Goal: Transaction & Acquisition: Purchase product/service

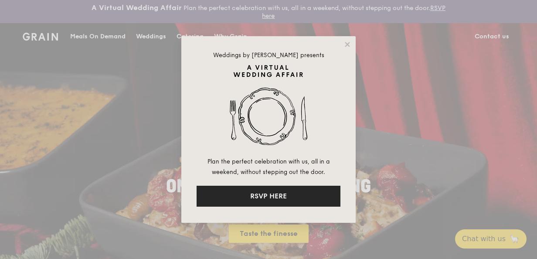
click at [245, 196] on button "RSVP HERE" at bounding box center [269, 196] width 144 height 21
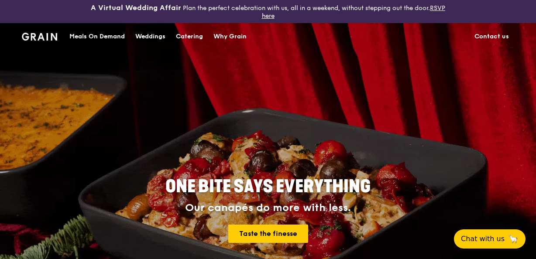
click at [109, 31] on div "Meals On Demand" at bounding box center [96, 37] width 55 height 26
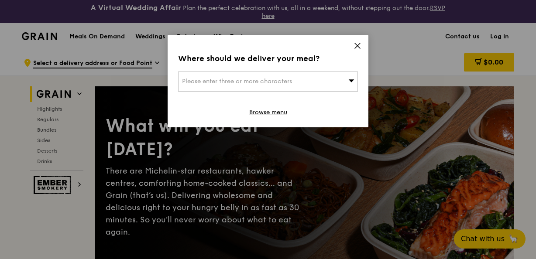
click at [333, 88] on div "Please enter three or more characters" at bounding box center [268, 82] width 180 height 20
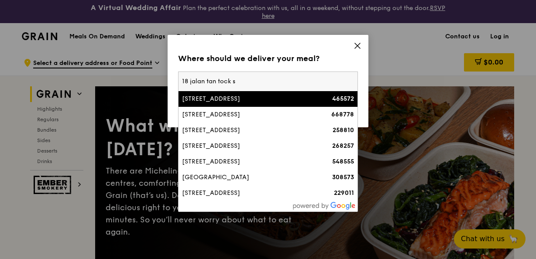
type input "18 jalan tan tock se"
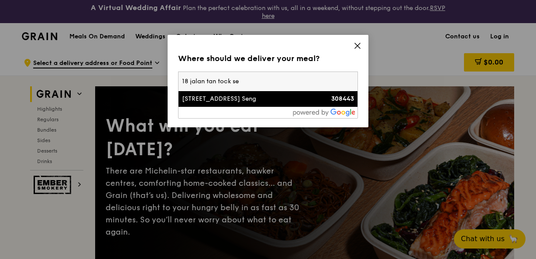
click at [209, 99] on div "[STREET_ADDRESS] Seng" at bounding box center [246, 99] width 129 height 9
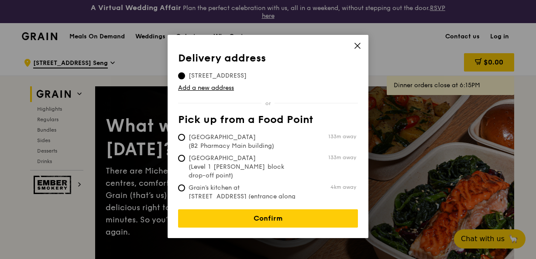
click at [189, 155] on span "[GEOGRAPHIC_DATA] (Level 1 [PERSON_NAME] block drop-off point)" at bounding box center [243, 167] width 130 height 26
click at [185, 155] on input "[GEOGRAPHIC_DATA] (Level 1 [PERSON_NAME] block drop-off point) 133m away" at bounding box center [181, 158] width 7 height 7
radio input "true"
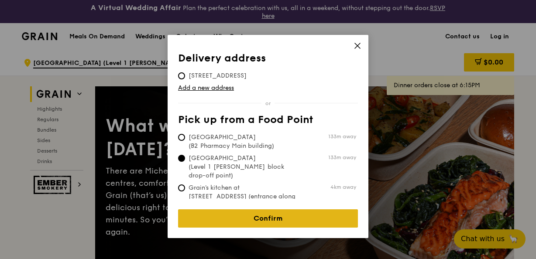
click at [222, 209] on link "Confirm" at bounding box center [268, 218] width 180 height 18
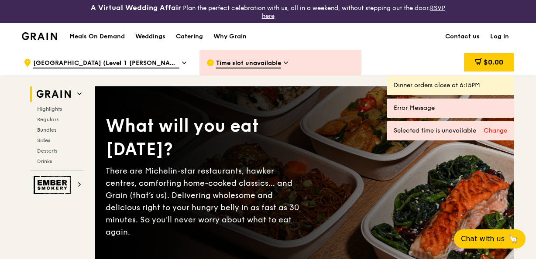
click at [274, 65] on span "Time slot unavailable" at bounding box center [248, 64] width 65 height 10
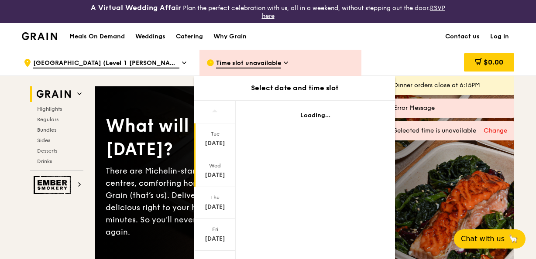
click at [219, 174] on div "[DATE]" at bounding box center [214, 175] width 39 height 9
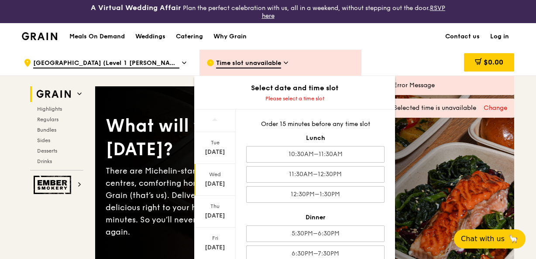
click at [307, 154] on div "10:30AM–11:30AM" at bounding box center [315, 154] width 138 height 17
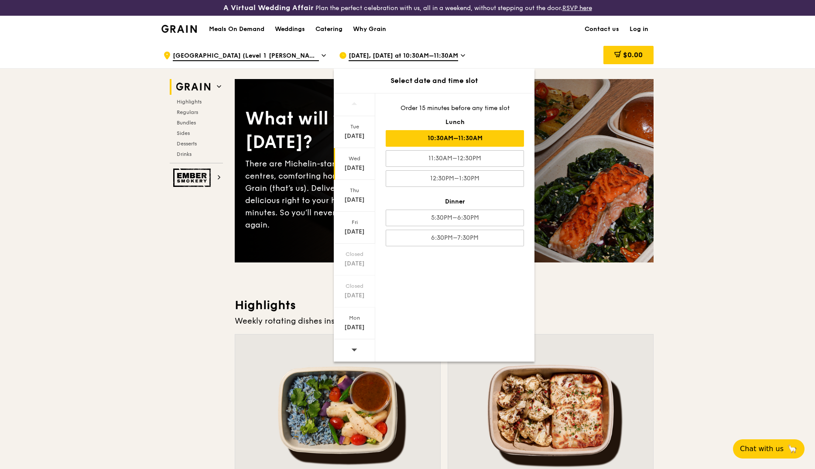
click at [476, 134] on div "10:30AM–11:30AM" at bounding box center [455, 138] width 138 height 17
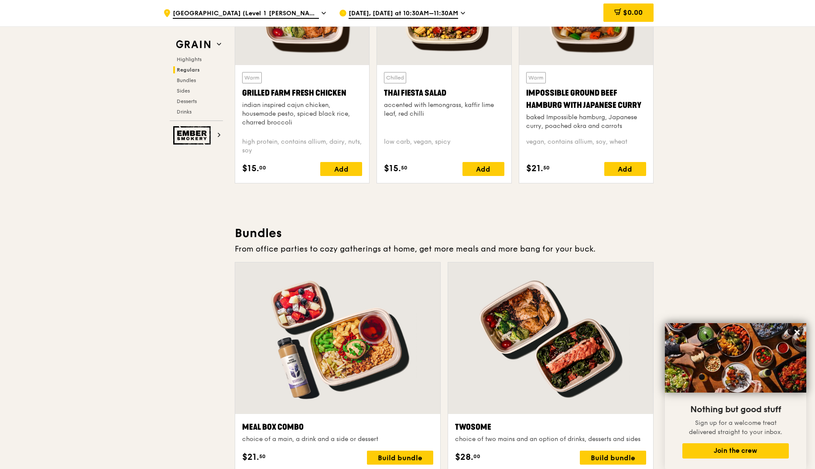
scroll to position [992, 0]
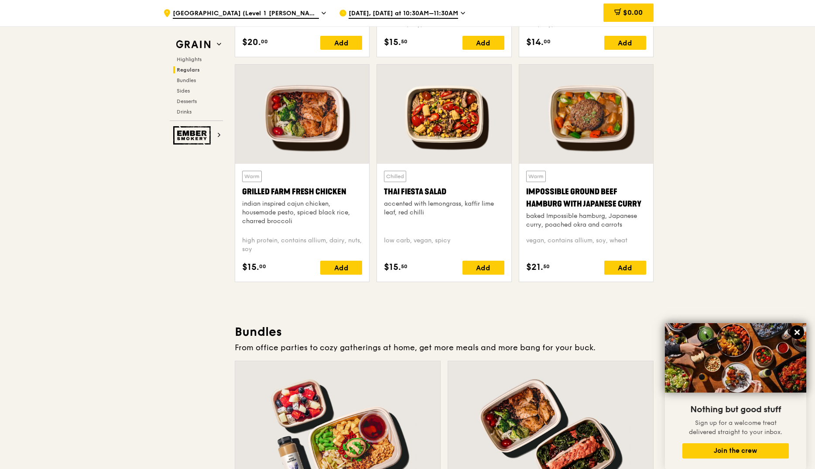
click at [535, 259] on icon at bounding box center [797, 332] width 8 height 8
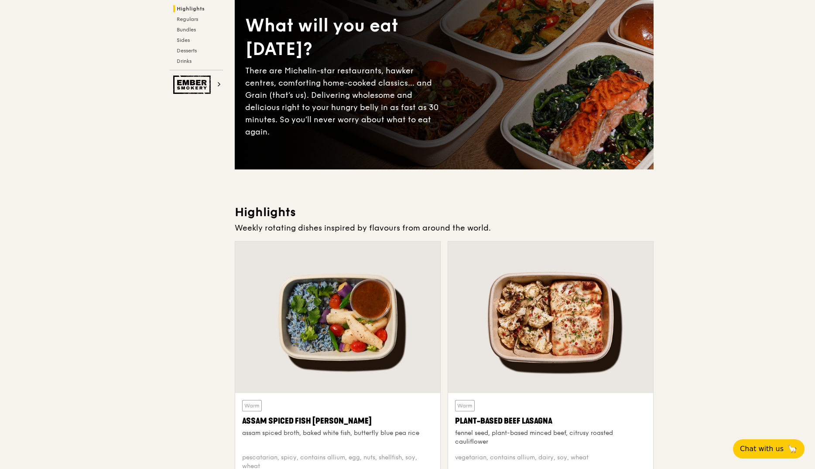
scroll to position [0, 0]
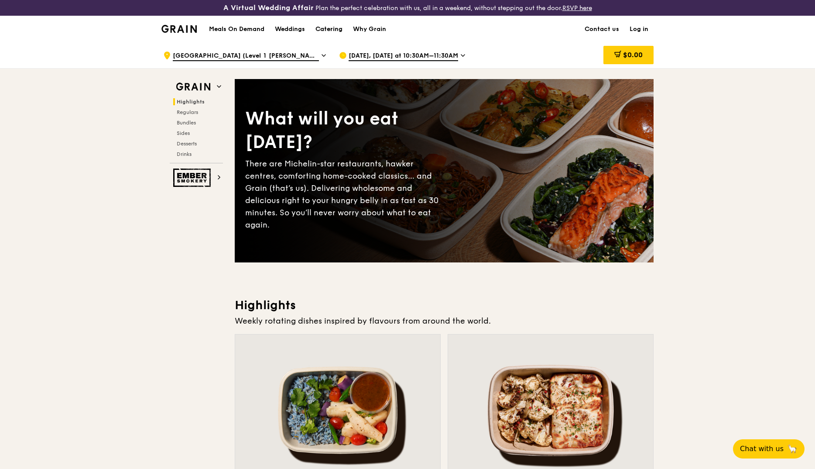
click at [336, 29] on div "Catering" at bounding box center [328, 29] width 27 height 26
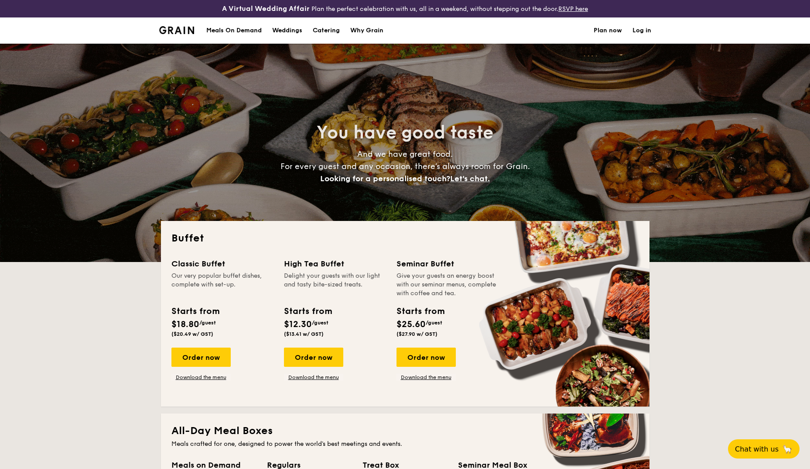
select select
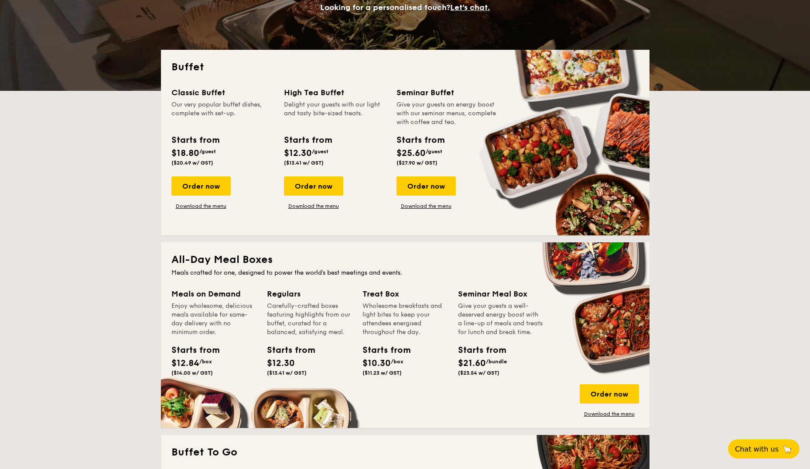
scroll to position [218, 0]
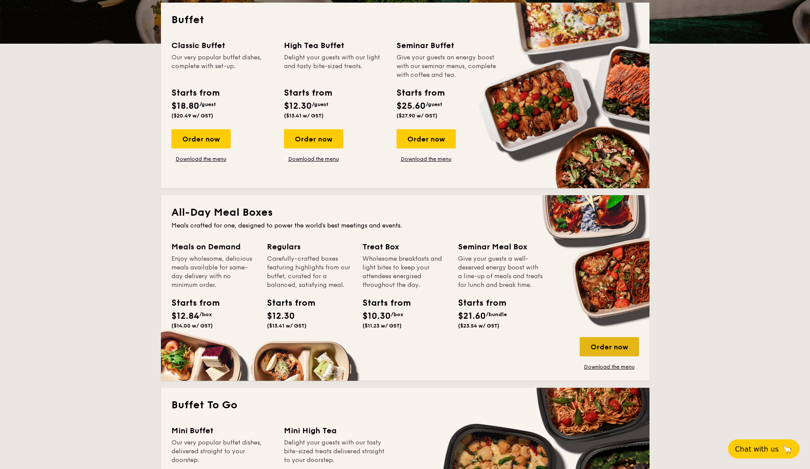
click at [594, 343] on div "Order now" at bounding box center [609, 346] width 59 height 19
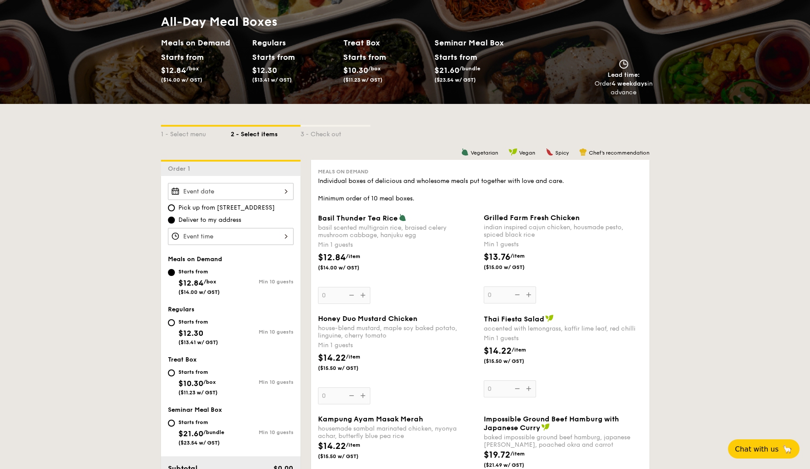
scroll to position [131, 0]
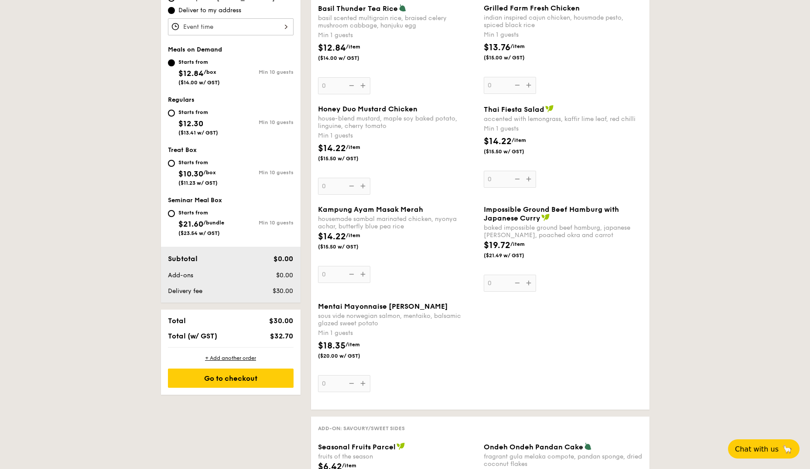
scroll to position [305, 0]
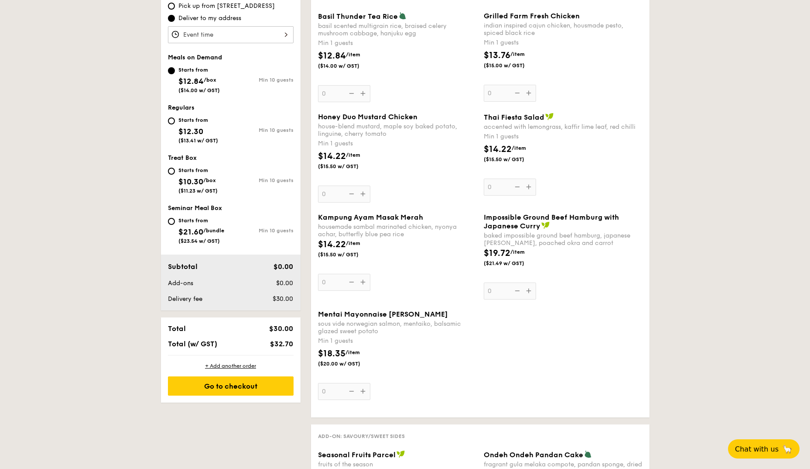
click at [179, 130] on span "$12.30" at bounding box center [190, 132] width 25 height 10
click at [175, 124] on input "Starts from $12.30 ($13.41 w/ GST) Min 10 guests" at bounding box center [171, 120] width 7 height 7
radio input "true"
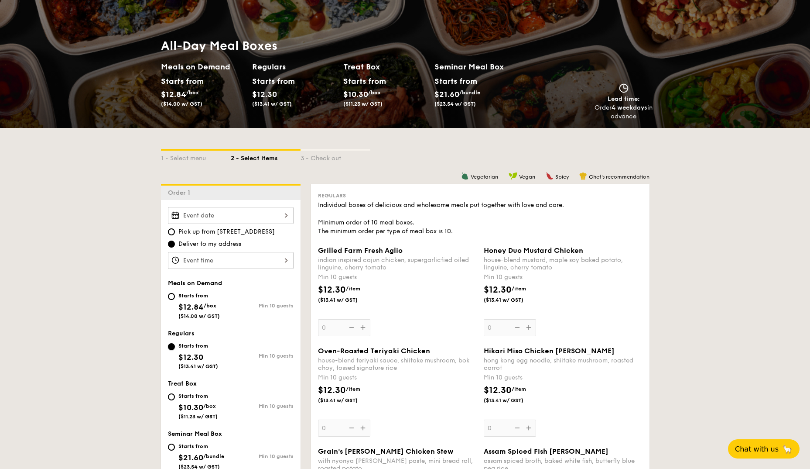
scroll to position [0, 0]
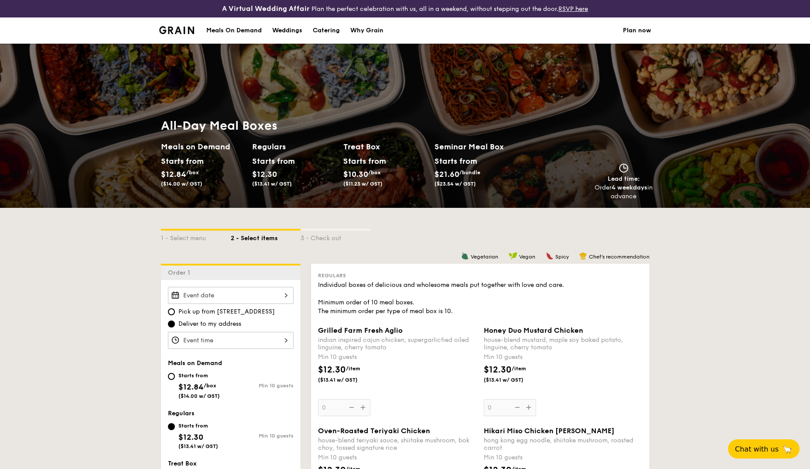
select select
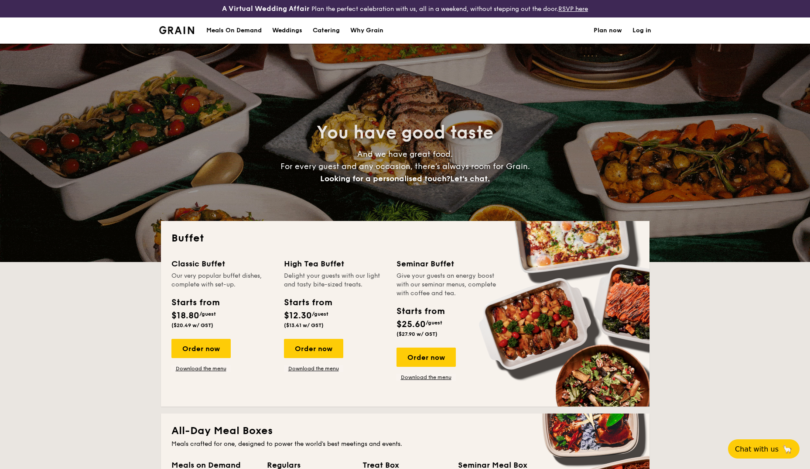
scroll to position [106, 0]
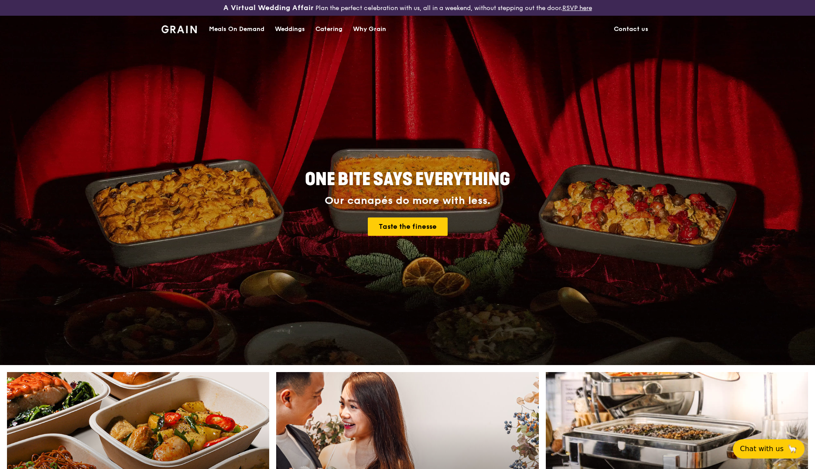
click at [239, 33] on div "Meals On Demand" at bounding box center [236, 29] width 55 height 26
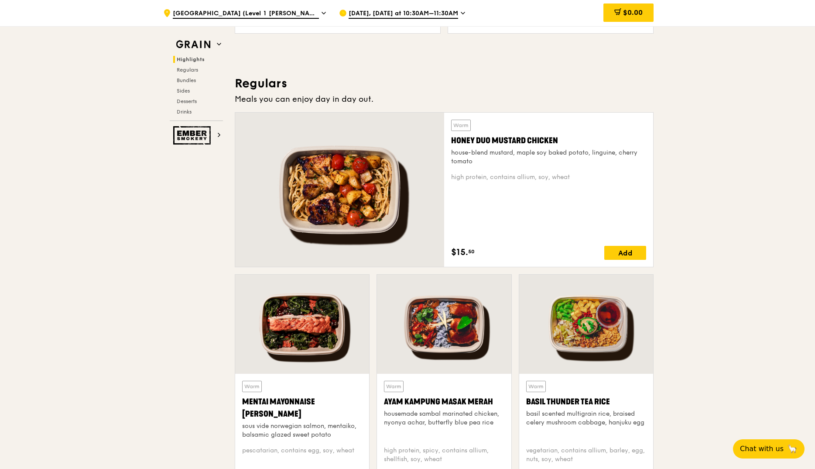
scroll to position [567, 0]
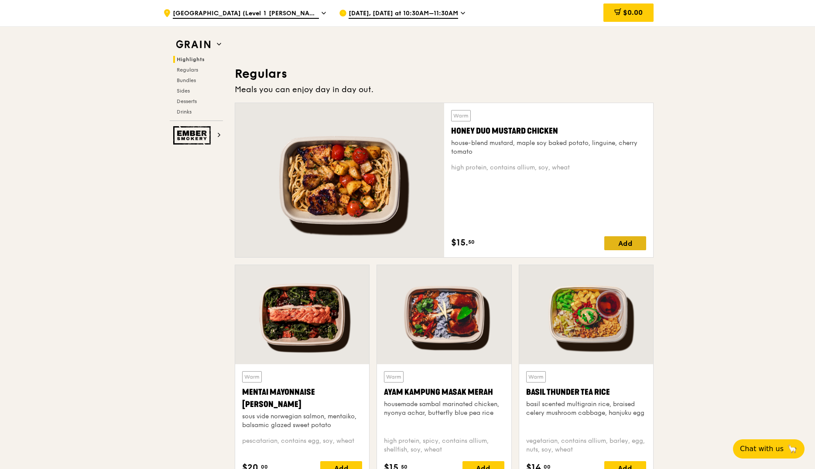
click at [627, 243] on div "Add" at bounding box center [625, 243] width 42 height 14
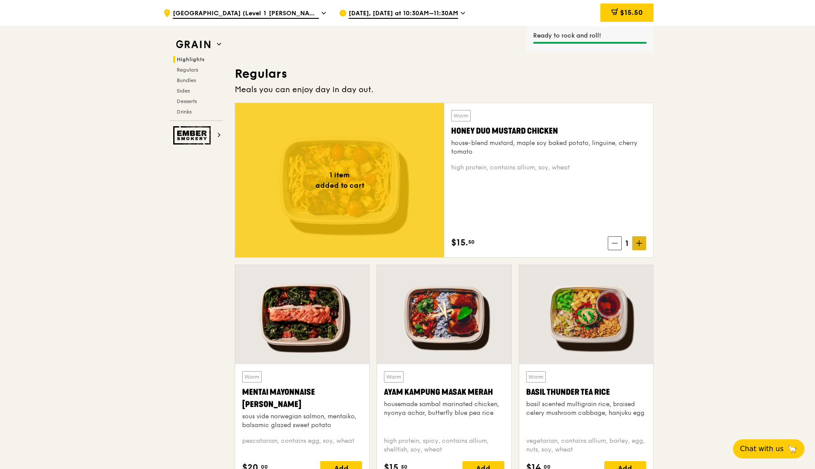
click at [633, 241] on span at bounding box center [639, 243] width 14 height 14
click at [634, 242] on span at bounding box center [639, 243] width 14 height 14
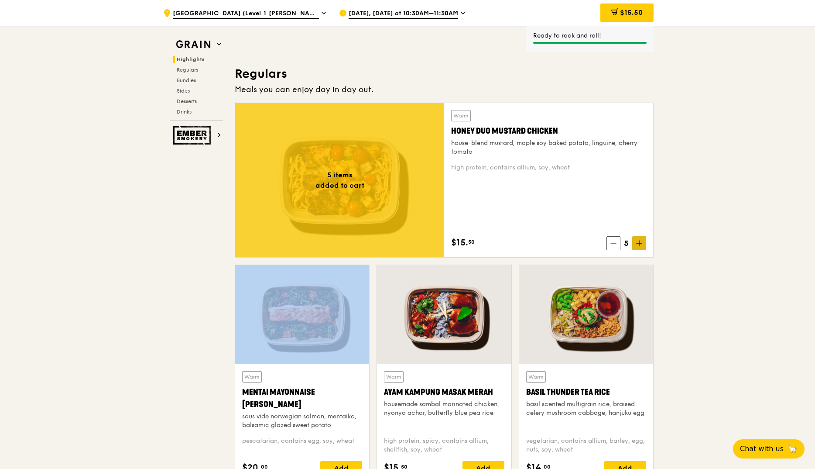
click at [634, 242] on span at bounding box center [639, 243] width 14 height 14
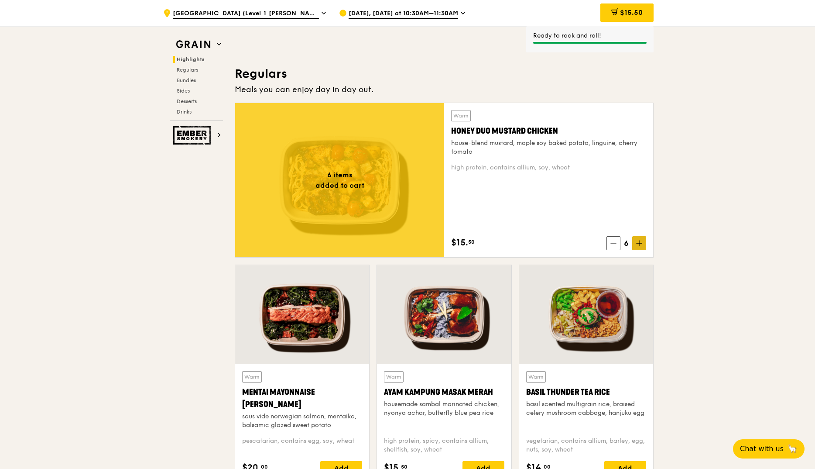
click at [634, 242] on span at bounding box center [639, 243] width 14 height 14
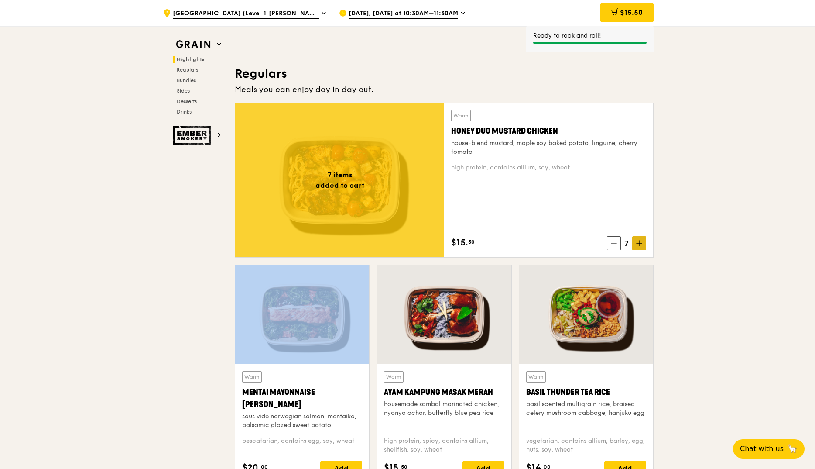
click at [634, 242] on span at bounding box center [639, 243] width 14 height 14
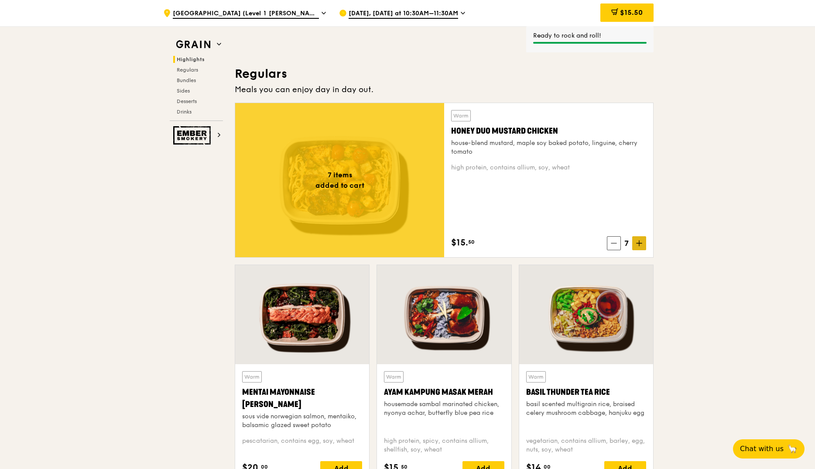
click at [634, 242] on span at bounding box center [639, 243] width 14 height 14
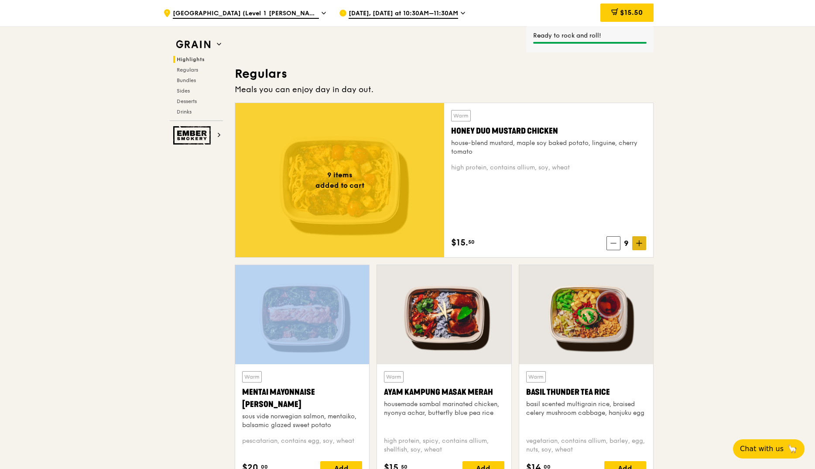
click at [634, 242] on span at bounding box center [639, 243] width 14 height 14
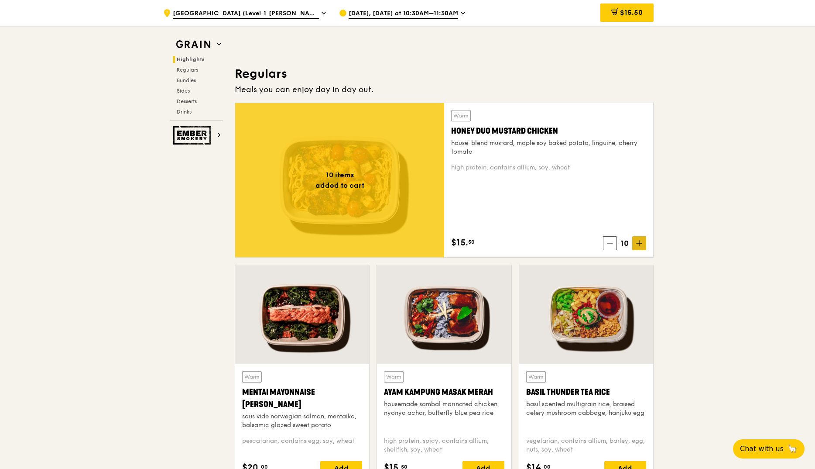
click at [634, 242] on span at bounding box center [639, 243] width 14 height 14
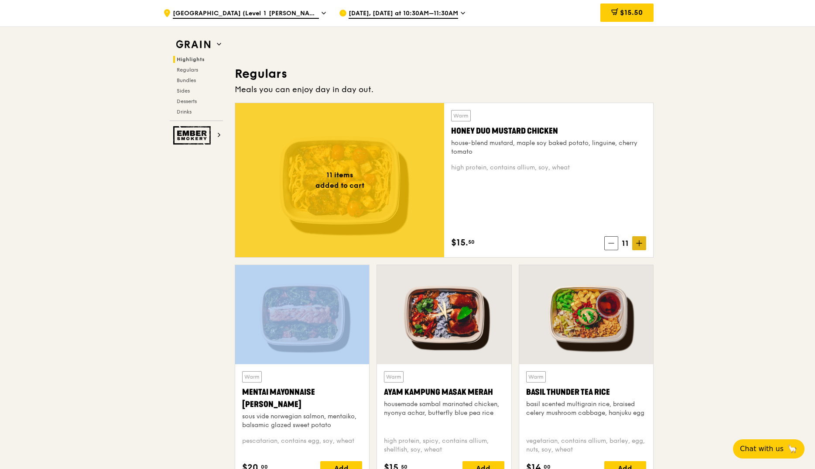
click at [634, 242] on span at bounding box center [639, 243] width 14 height 14
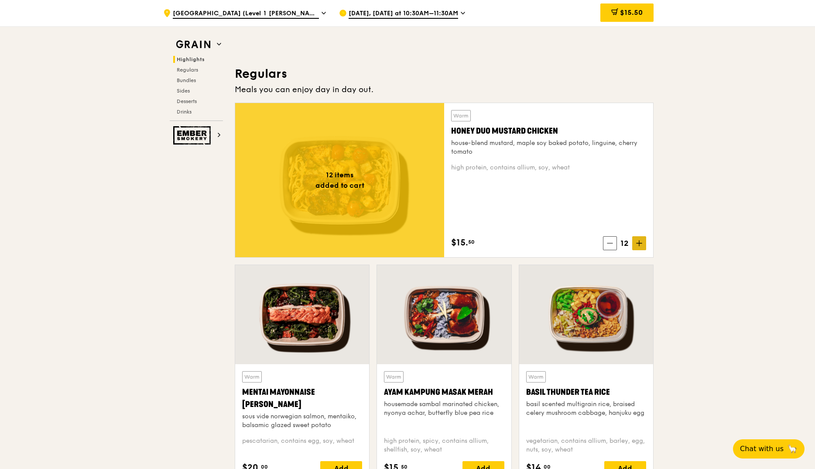
click at [634, 242] on span at bounding box center [639, 243] width 14 height 14
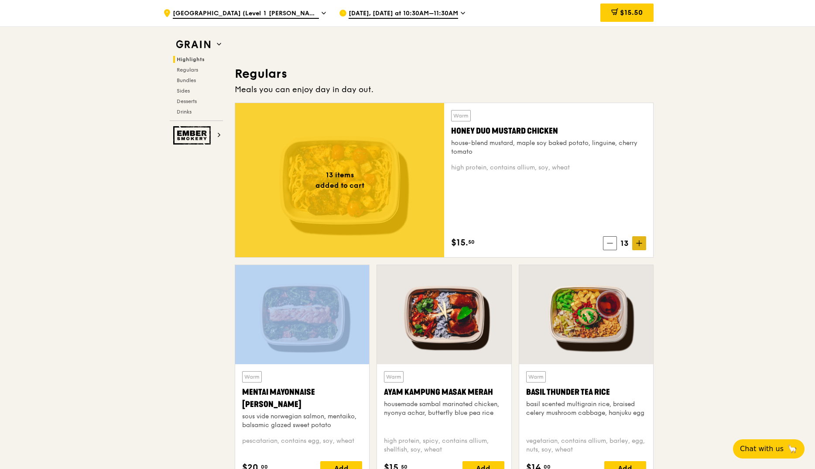
click at [634, 242] on span at bounding box center [639, 243] width 14 height 14
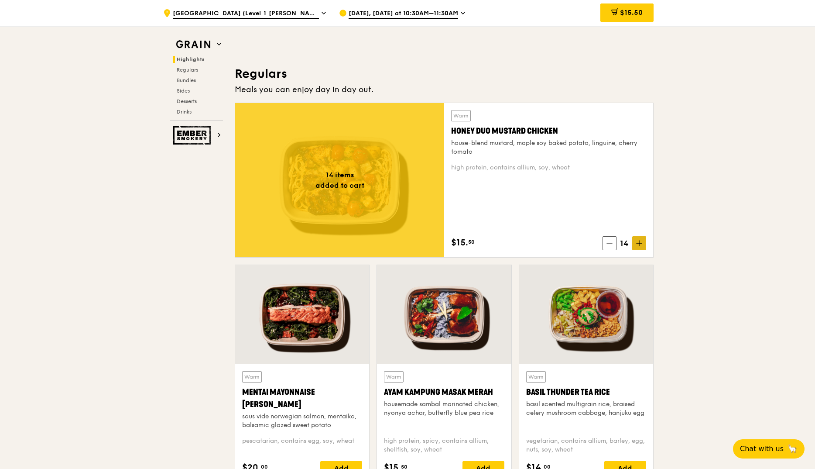
click at [634, 242] on span at bounding box center [639, 243] width 14 height 14
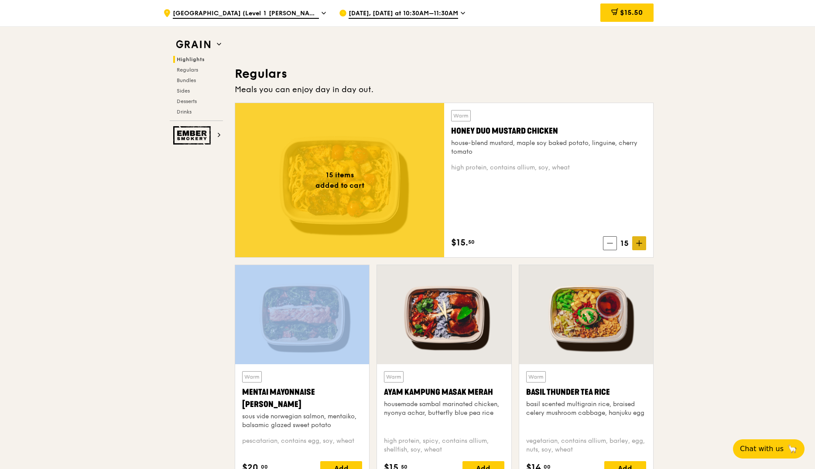
click at [634, 242] on span at bounding box center [639, 243] width 14 height 14
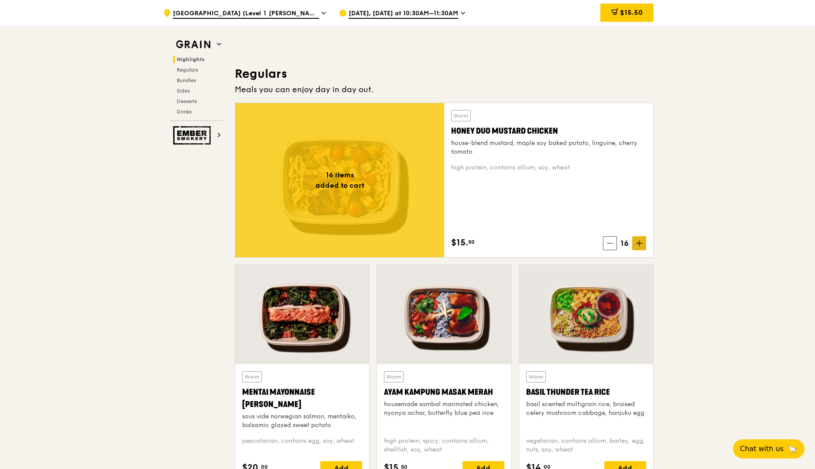
click at [634, 242] on span at bounding box center [639, 243] width 14 height 14
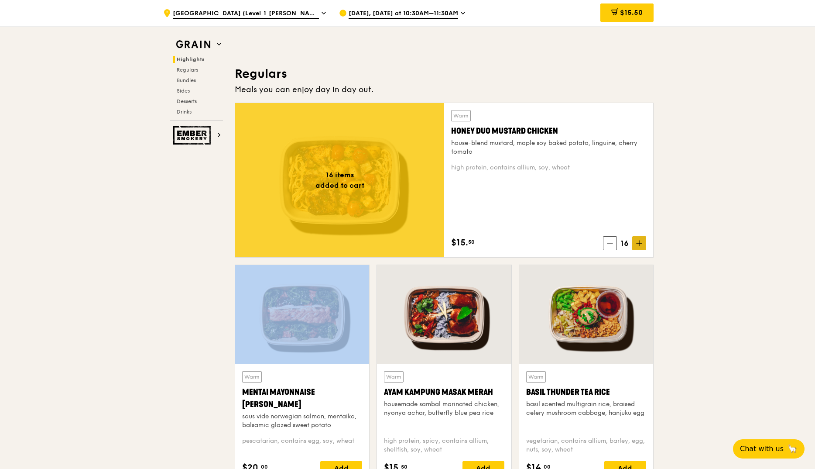
click at [634, 242] on span at bounding box center [639, 243] width 14 height 14
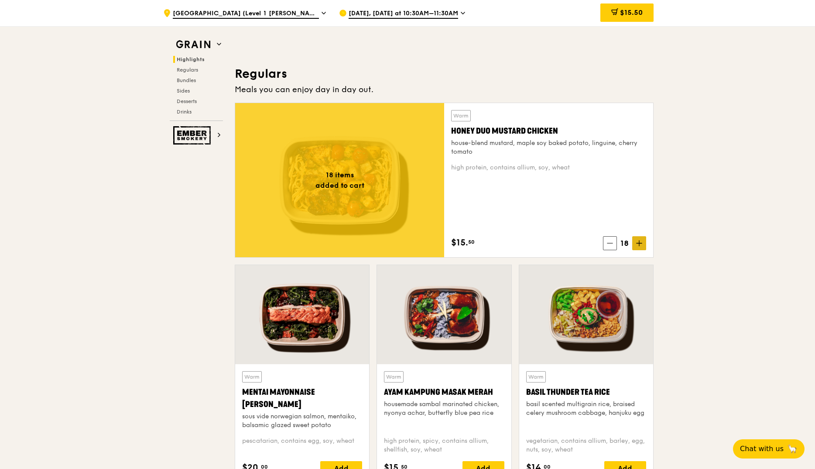
click at [634, 242] on span at bounding box center [639, 243] width 14 height 14
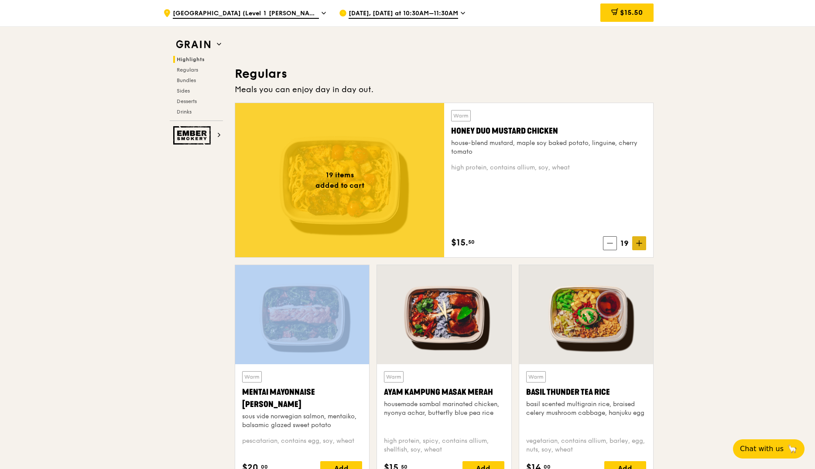
click at [634, 242] on span at bounding box center [639, 243] width 14 height 14
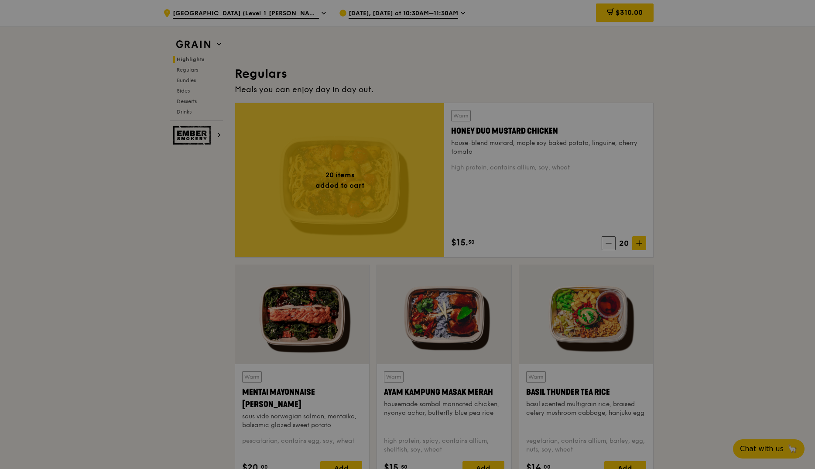
type input "20"
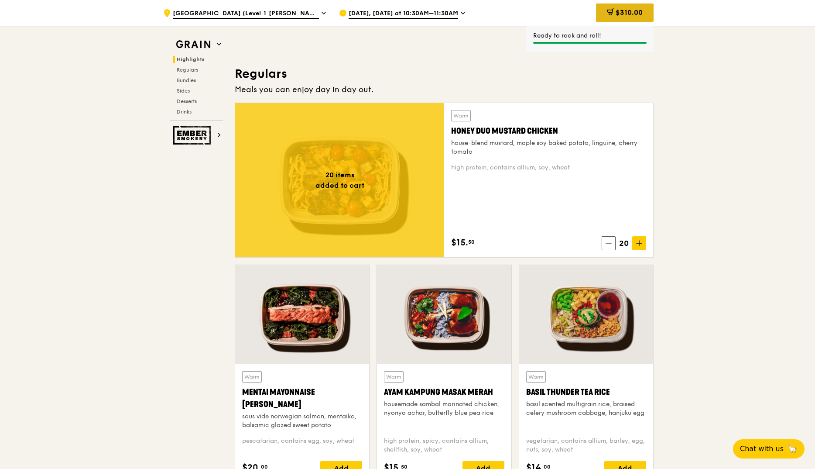
click at [607, 12] on icon at bounding box center [610, 11] width 7 height 7
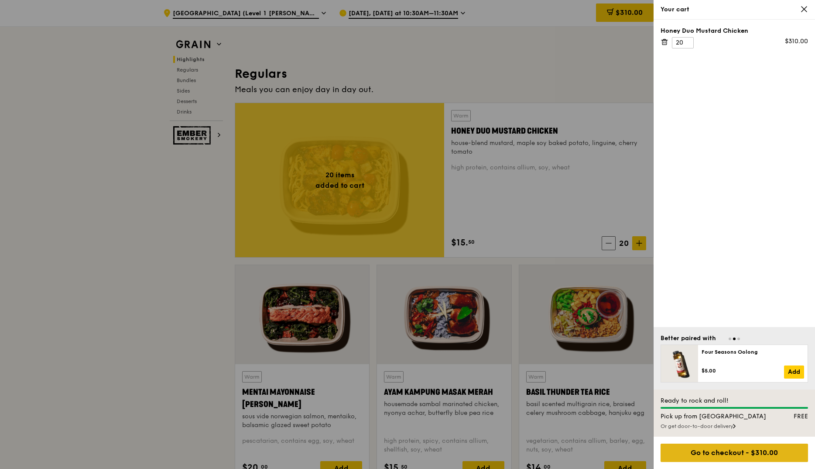
click at [722, 448] on div "Go to checkout - $310.00" at bounding box center [733, 452] width 147 height 18
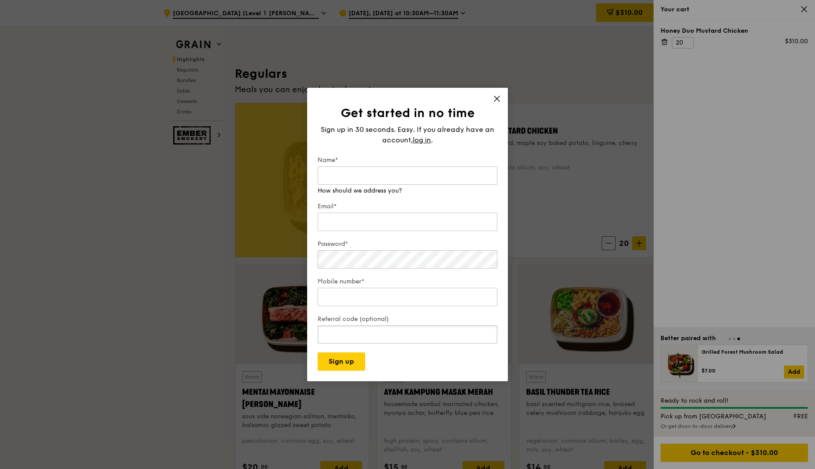
click at [337, 331] on input "Referral code (optional)" at bounding box center [408, 334] width 180 height 18
type input "TTSH5"
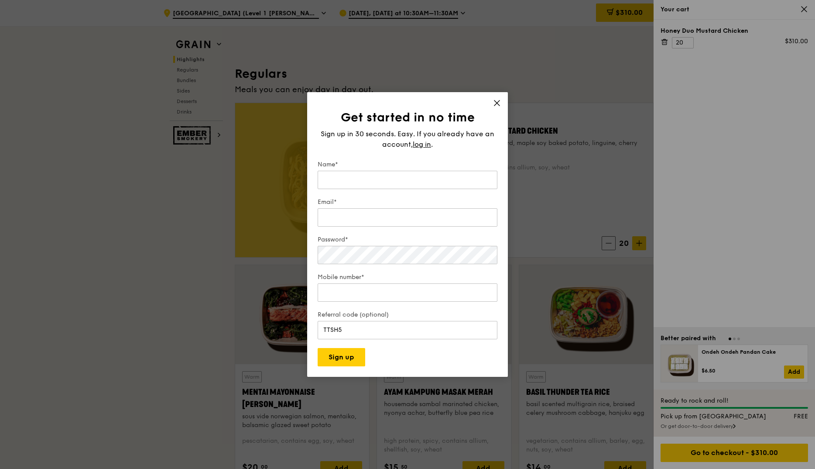
click at [499, 99] on icon at bounding box center [497, 103] width 8 height 8
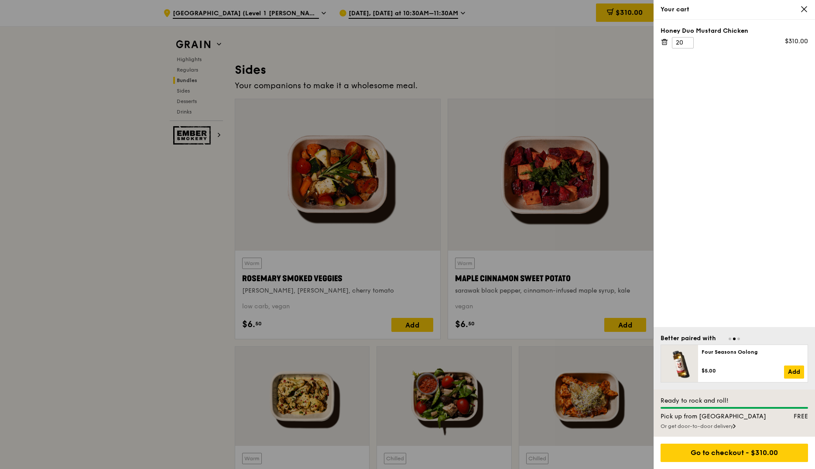
scroll to position [1963, 0]
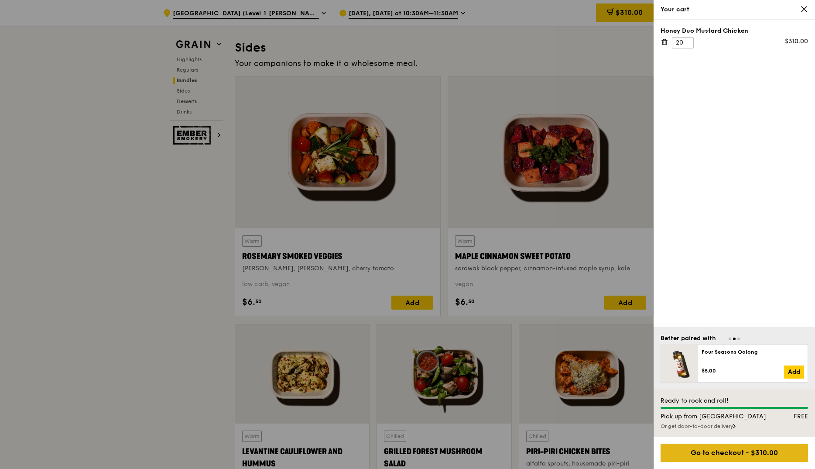
click at [689, 451] on div "Go to checkout - $310.00" at bounding box center [733, 452] width 147 height 18
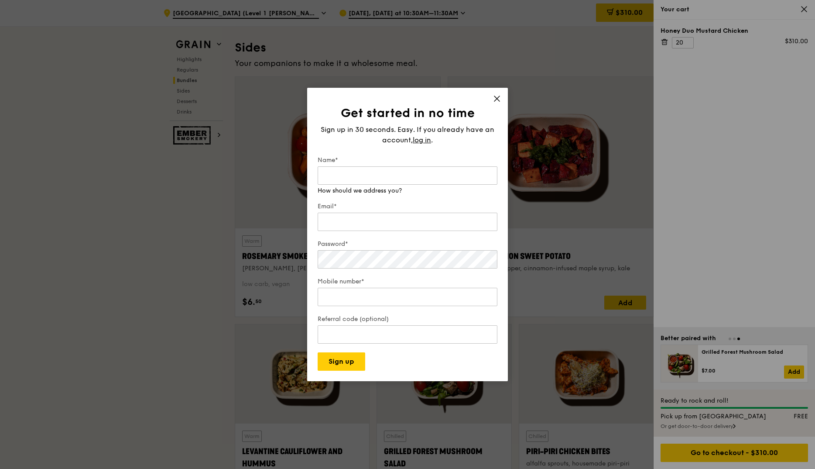
click at [511, 96] on div "Get started in no time Sign up in 30 seconds. Easy. If you already have an acco…" at bounding box center [407, 234] width 815 height 469
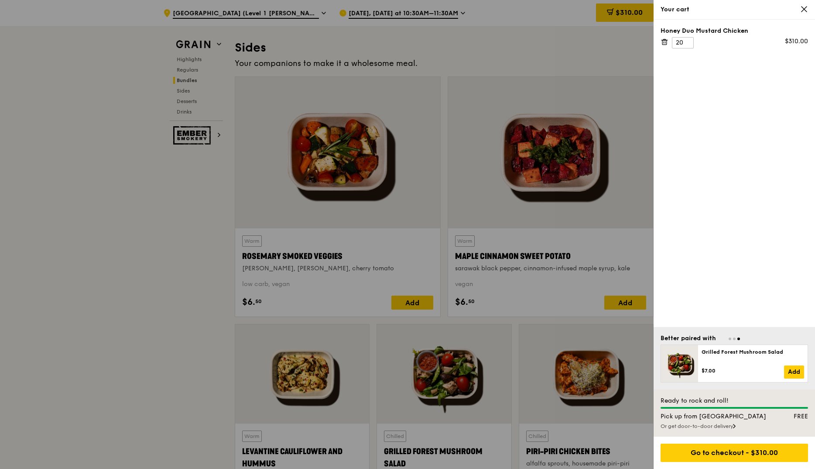
click at [802, 7] on icon at bounding box center [804, 9] width 8 height 8
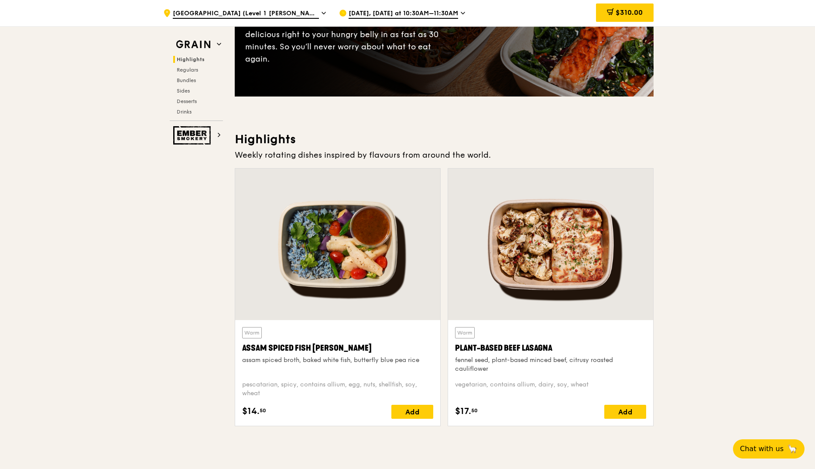
scroll to position [0, 0]
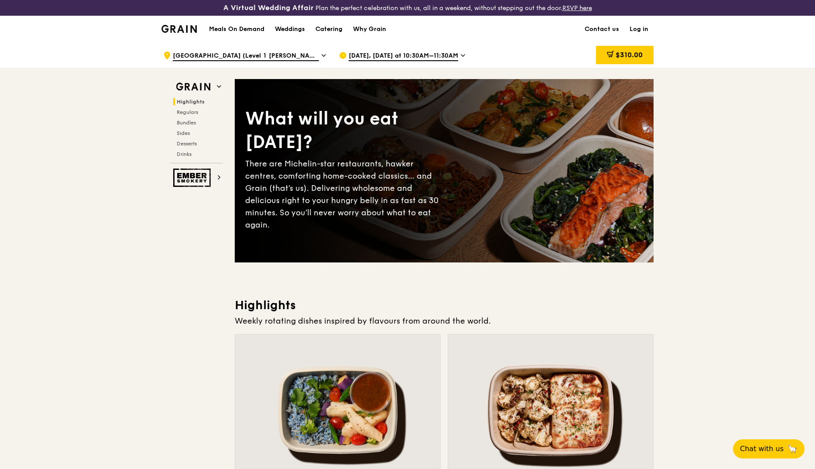
click at [642, 30] on link "Log in" at bounding box center [638, 29] width 29 height 26
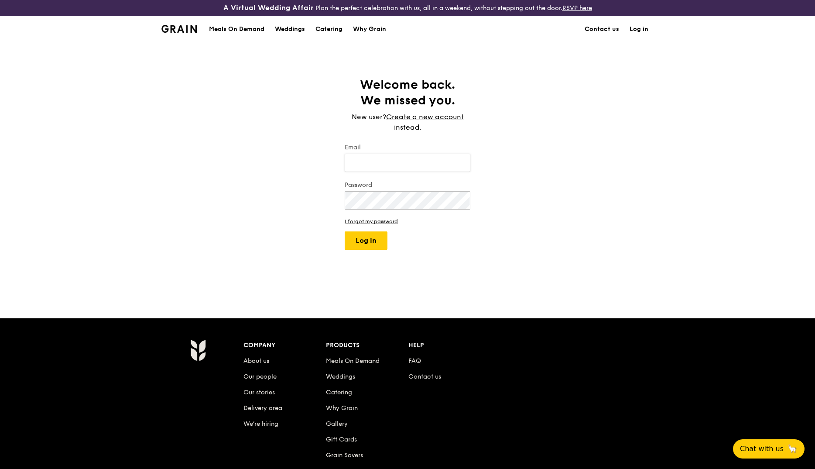
click at [376, 166] on input "Email" at bounding box center [408, 163] width 126 height 18
type input "ng.jing.yi@nhghealth.com.sg"
click at [345, 231] on button "Log in" at bounding box center [366, 240] width 43 height 18
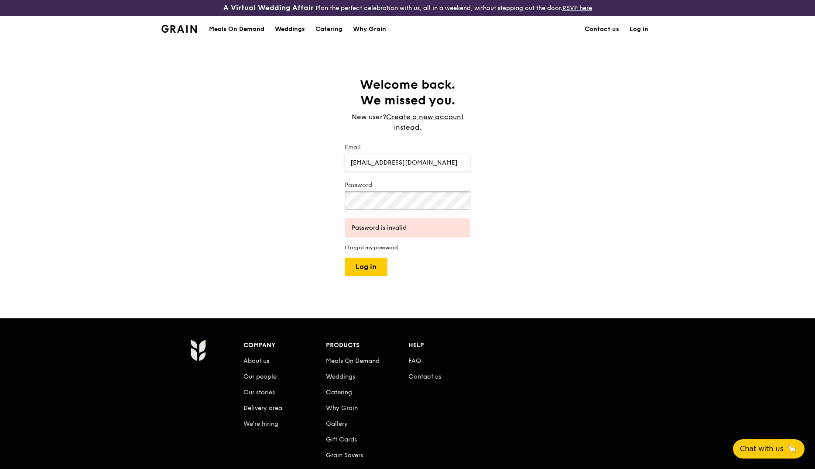
click at [345, 257] on button "Log in" at bounding box center [366, 266] width 43 height 18
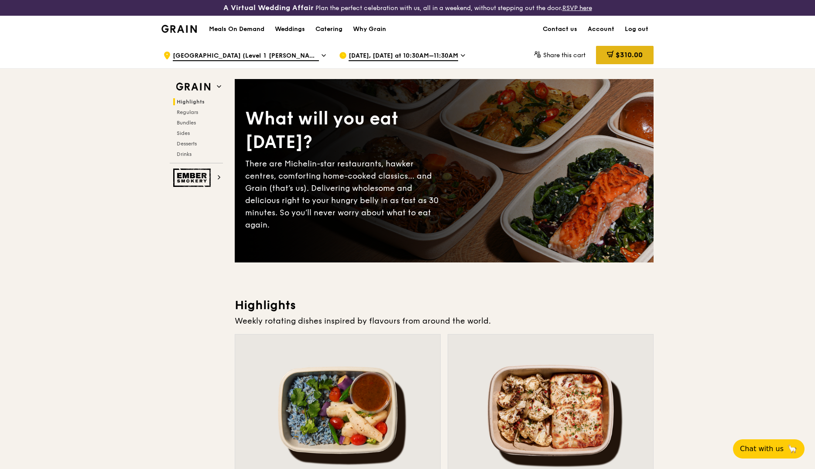
click at [621, 61] on div "$310.00" at bounding box center [625, 55] width 58 height 18
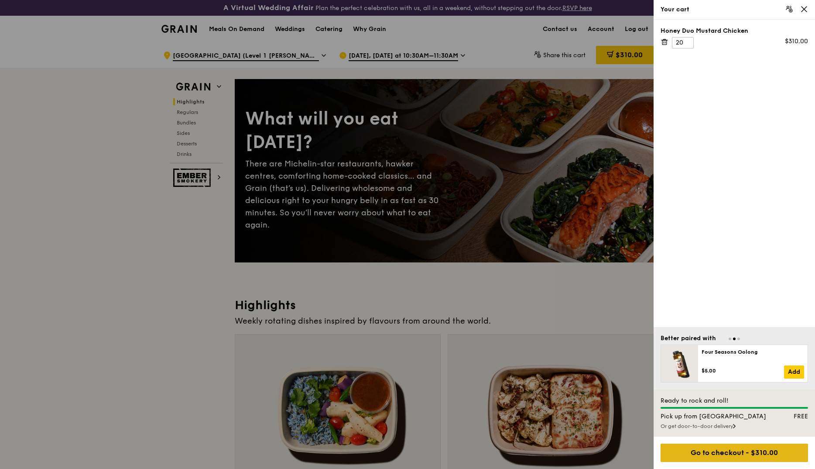
click at [711, 455] on div "Go to checkout - $310.00" at bounding box center [733, 452] width 147 height 18
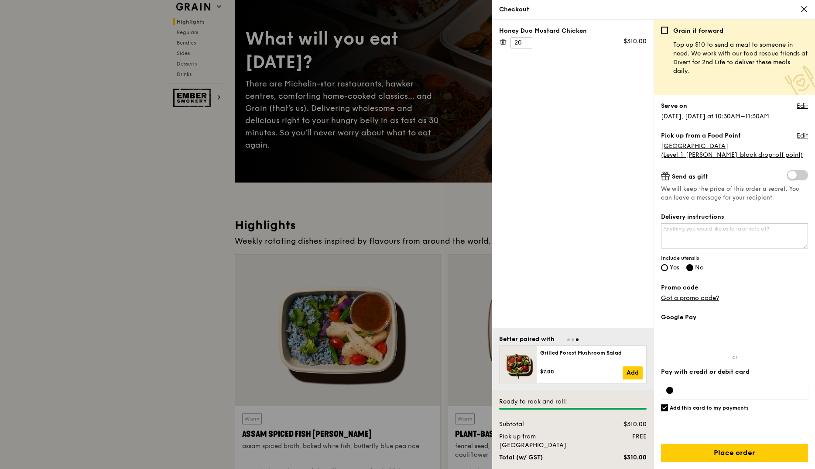
scroll to position [87, 0]
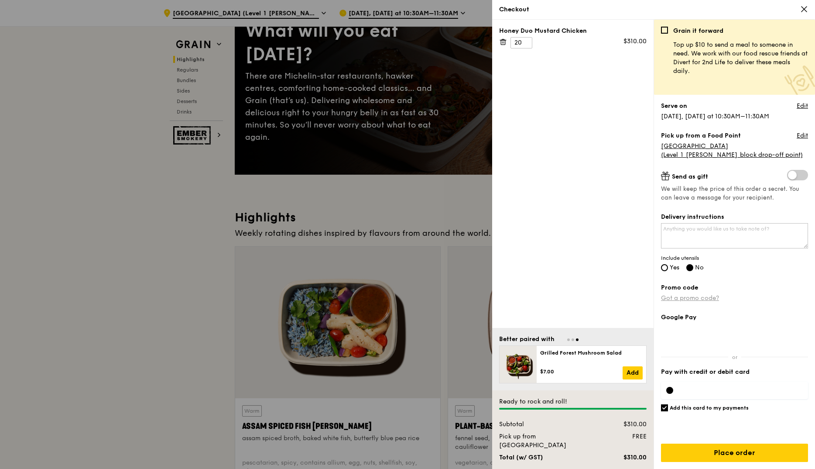
click at [703, 298] on link "Got a promo code?" at bounding box center [690, 297] width 58 height 7
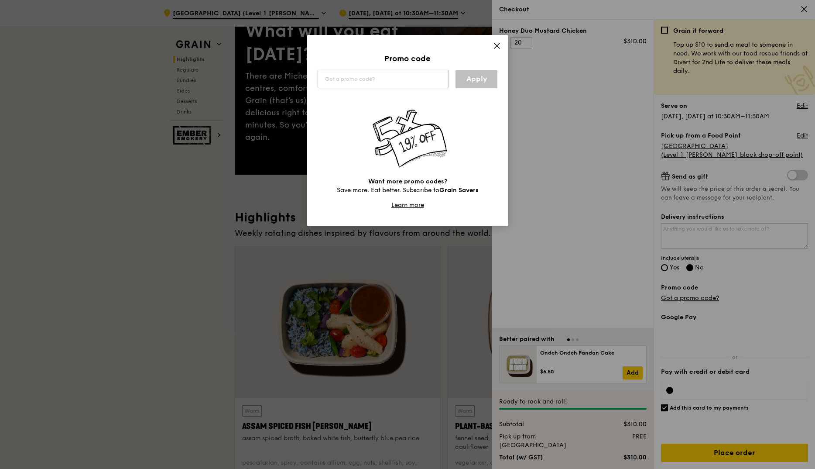
click at [388, 81] on input "text" at bounding box center [383, 79] width 131 height 18
type input "TTSH5"
click at [475, 80] on link "Apply" at bounding box center [476, 79] width 42 height 18
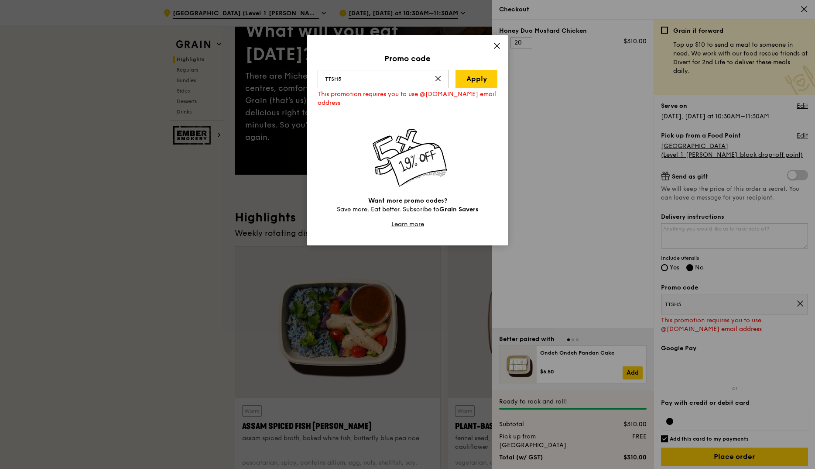
click at [497, 42] on icon at bounding box center [497, 46] width 8 height 8
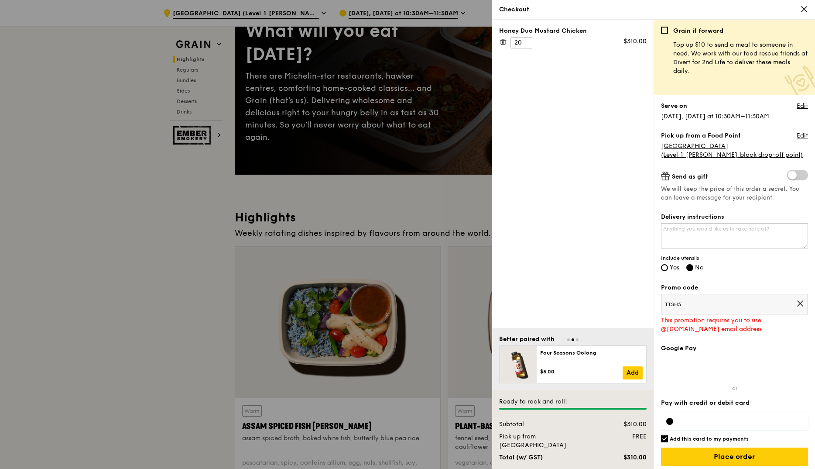
click at [805, 3] on div "Checkout" at bounding box center [653, 10] width 323 height 20
click at [801, 10] on icon at bounding box center [804, 9] width 8 height 8
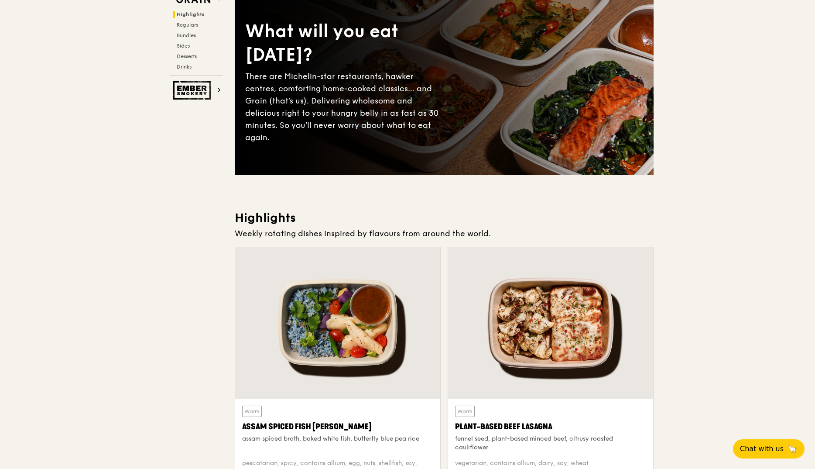
scroll to position [0, 0]
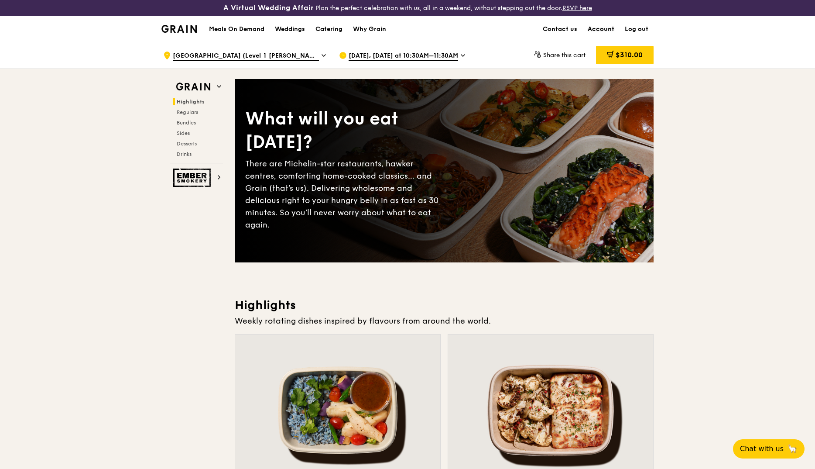
click at [606, 26] on link "Account" at bounding box center [600, 29] width 37 height 26
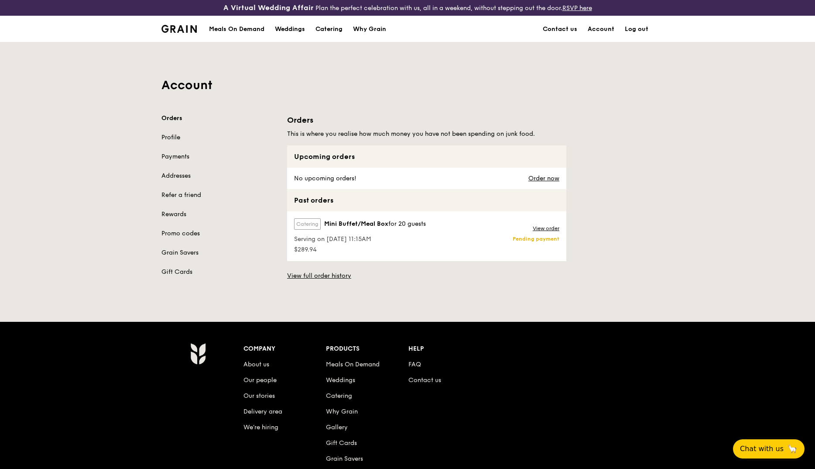
click at [171, 140] on link "Profile" at bounding box center [218, 137] width 115 height 9
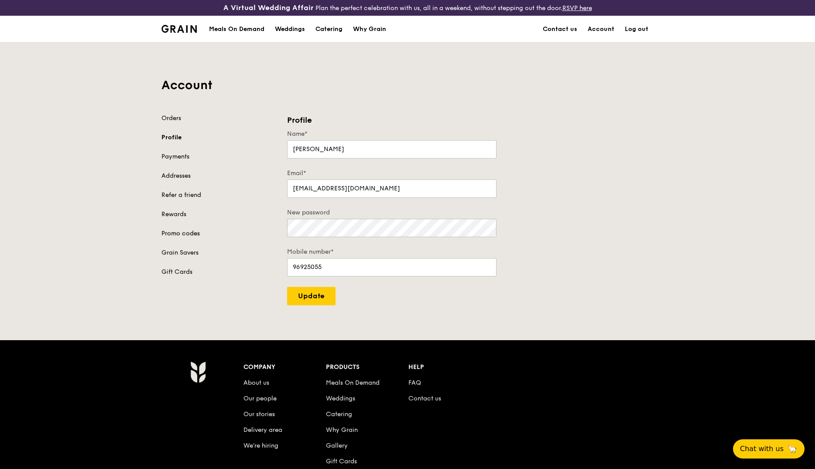
click at [168, 233] on link "Promo codes" at bounding box center [218, 233] width 115 height 9
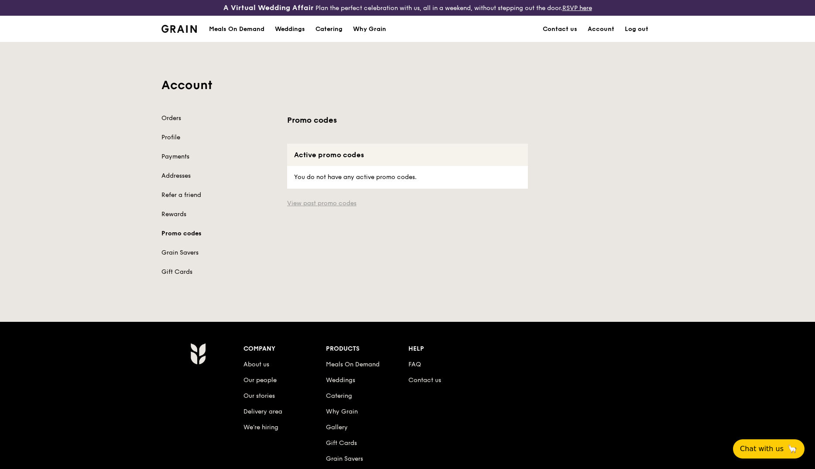
click at [350, 203] on link "View past promo codes" at bounding box center [407, 203] width 241 height 9
click at [610, 27] on link "Account" at bounding box center [600, 29] width 37 height 26
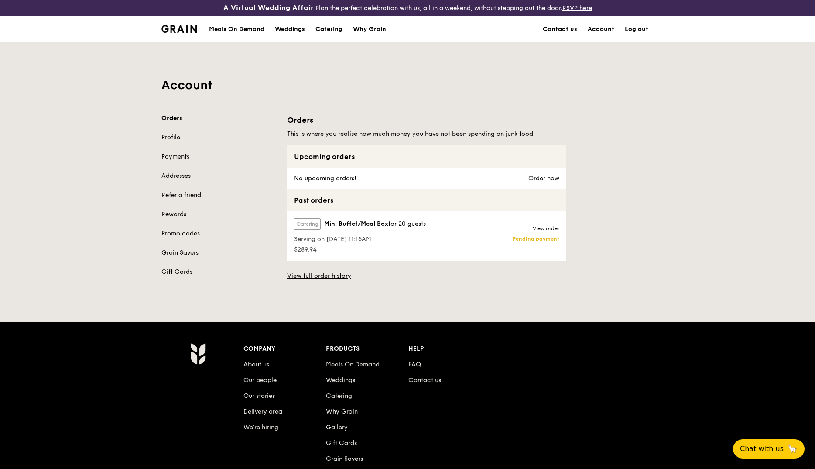
click at [248, 24] on div "Meals On Demand" at bounding box center [236, 29] width 55 height 26
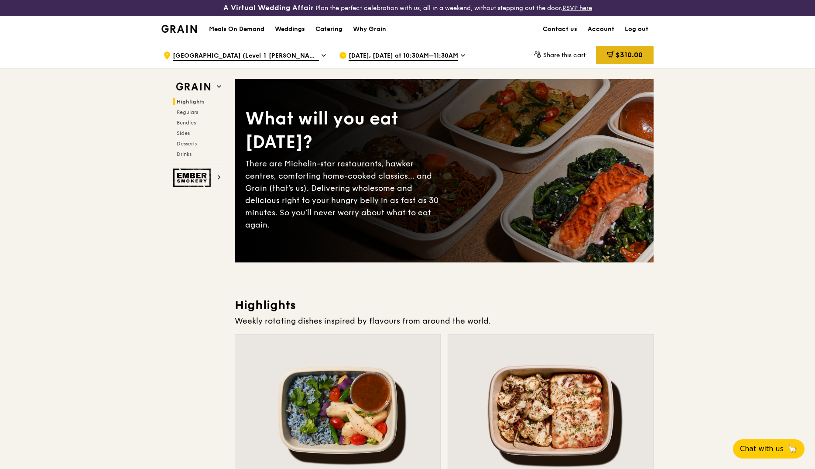
click at [624, 57] on span "$310.00" at bounding box center [629, 55] width 27 height 8
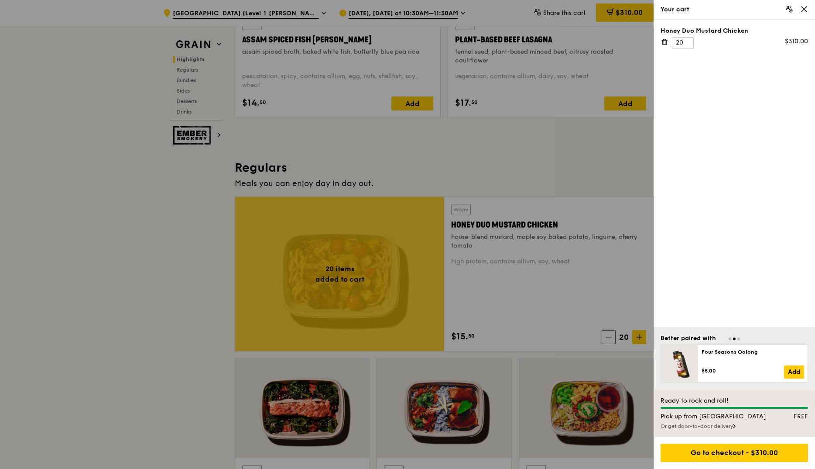
scroll to position [523, 0]
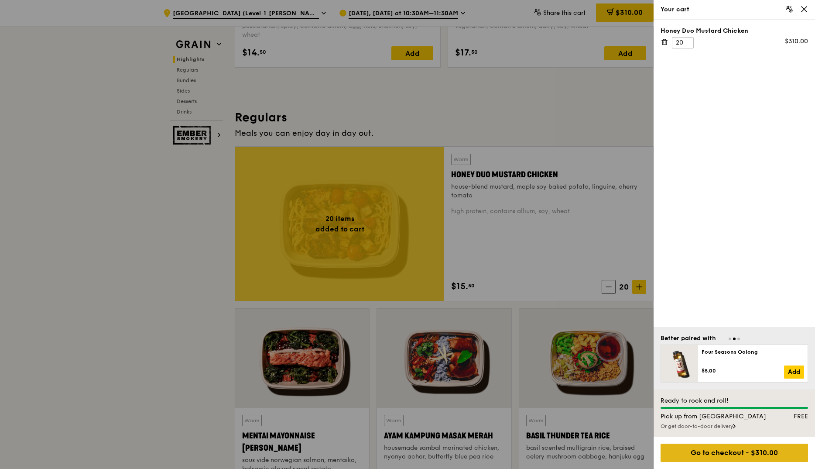
click at [726, 450] on div "Go to checkout - $310.00" at bounding box center [733, 452] width 147 height 18
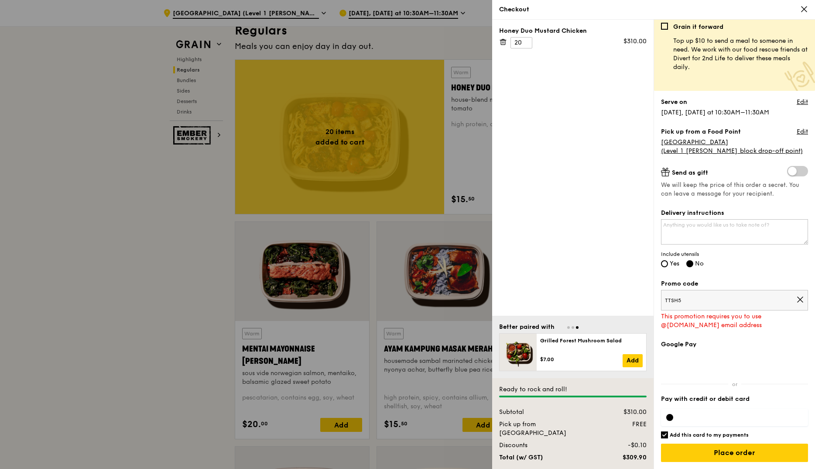
scroll to position [611, 0]
click at [664, 261] on input "Yes" at bounding box center [664, 263] width 7 height 7
radio input "true"
radio input "false"
click at [705, 301] on span "TTSH5" at bounding box center [730, 300] width 131 height 7
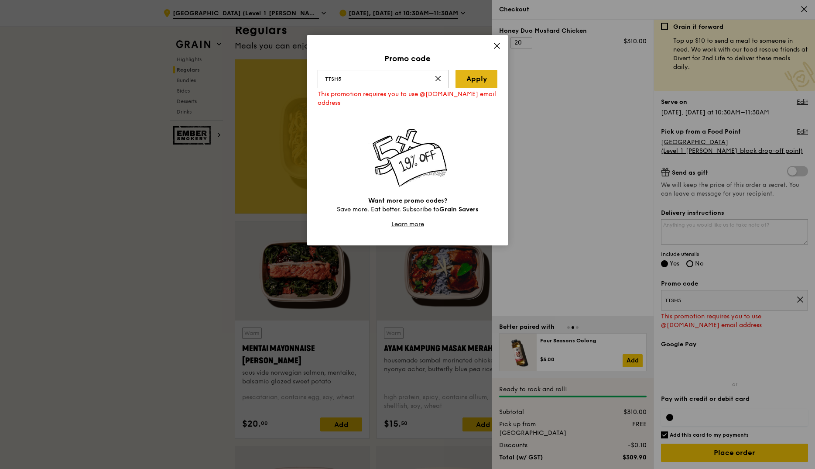
click at [490, 79] on link "Apply" at bounding box center [476, 79] width 42 height 18
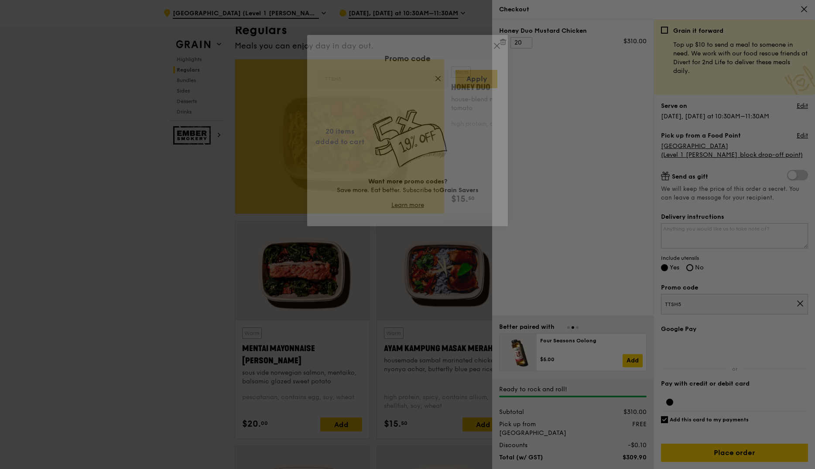
scroll to position [0, 0]
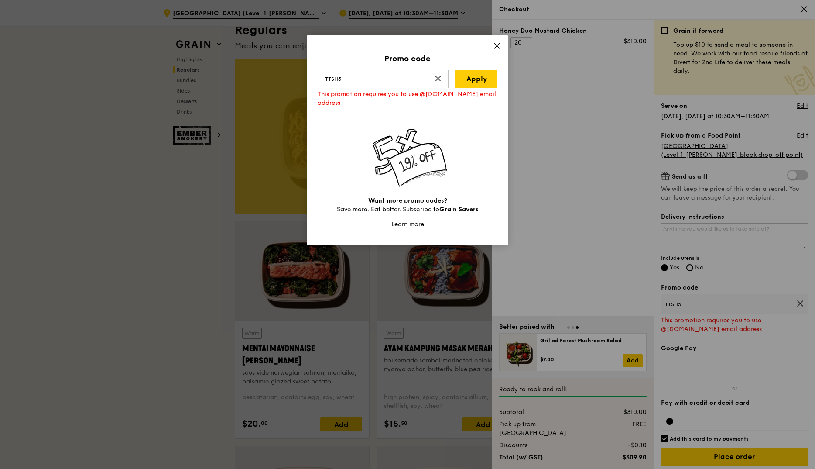
click at [438, 80] on icon at bounding box center [437, 78] width 7 height 7
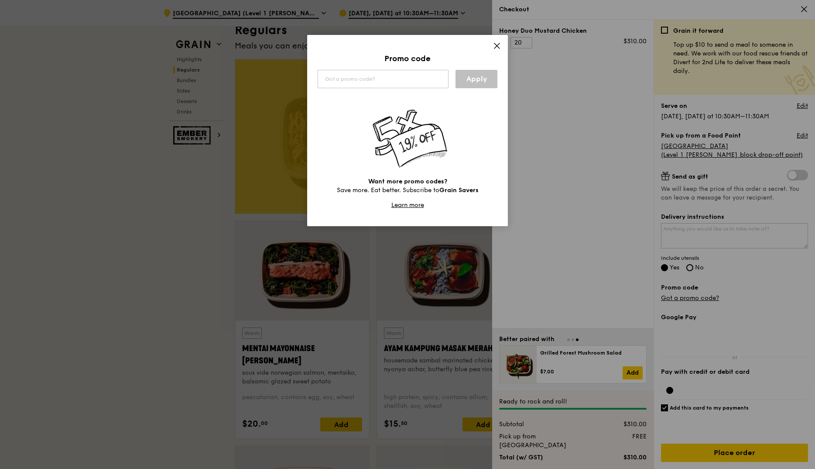
click at [410, 68] on div "Promo code Apply Want more promo codes? Save more. Eat better. Subscribe to Gra…" at bounding box center [407, 130] width 201 height 191
click at [396, 74] on input "text" at bounding box center [383, 79] width 131 height 18
type input "TTSH5"
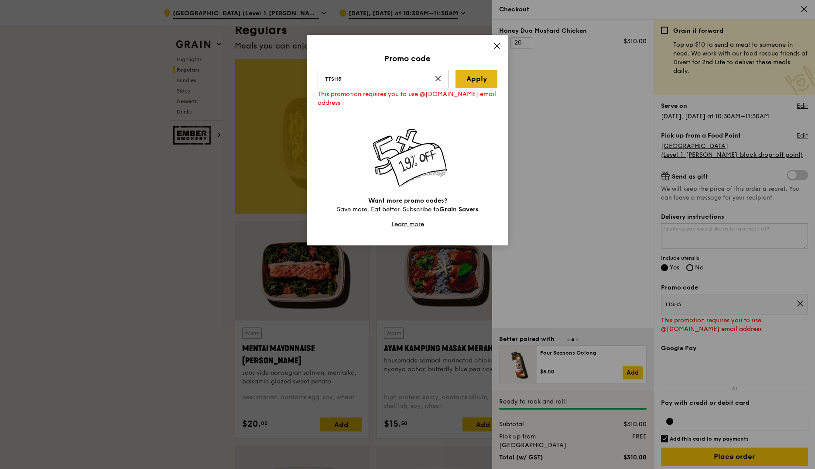
click at [470, 82] on link "Apply" at bounding box center [476, 79] width 42 height 18
click at [493, 44] on icon at bounding box center [497, 46] width 8 height 8
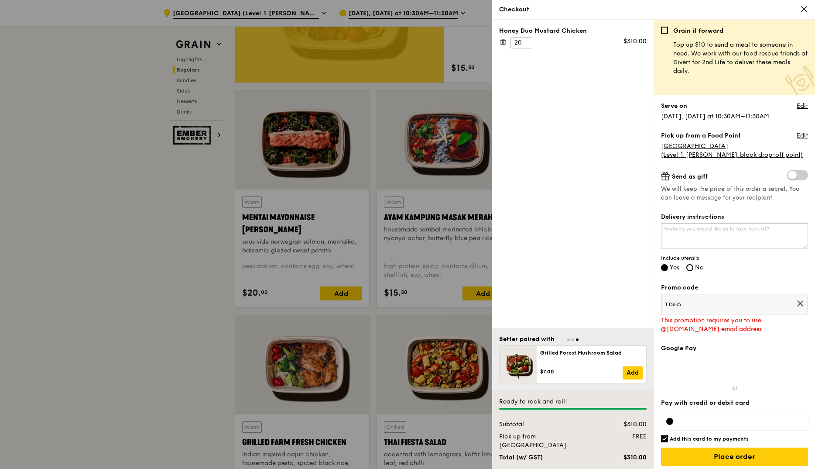
scroll to position [4, 0]
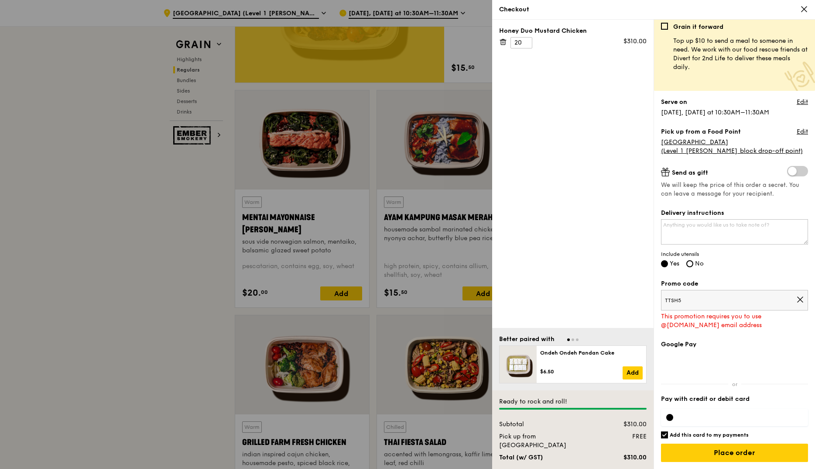
click at [806, 6] on icon at bounding box center [804, 9] width 8 height 8
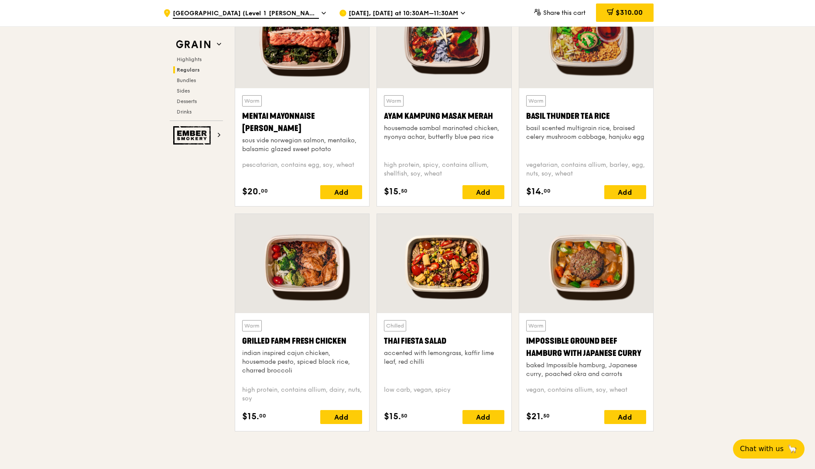
scroll to position [960, 0]
